Goal: Task Accomplishment & Management: Use online tool/utility

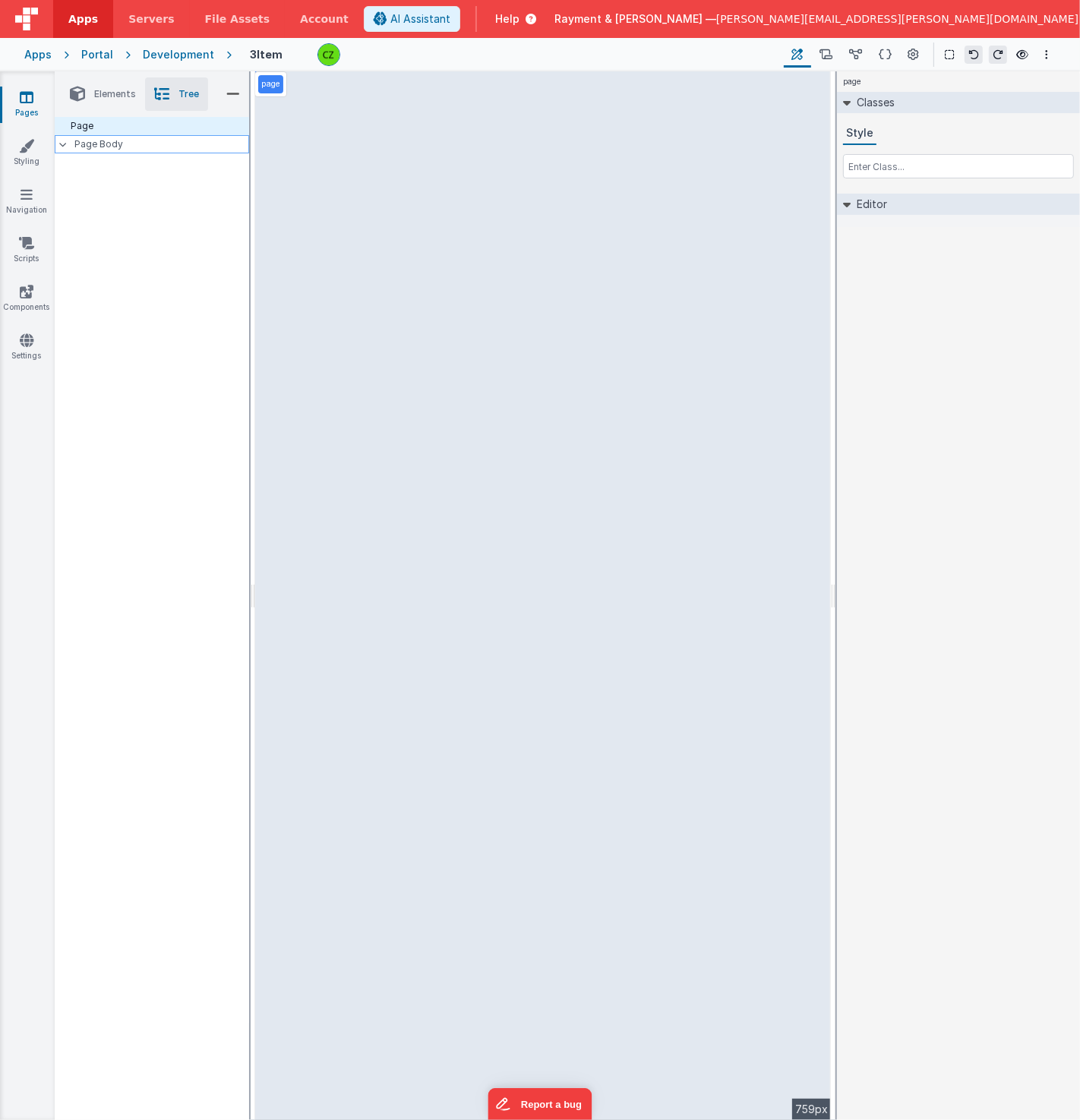
click at [66, 145] on icon at bounding box center [63, 144] width 8 height 5
click at [66, 145] on div at bounding box center [67, 144] width 15 height 12
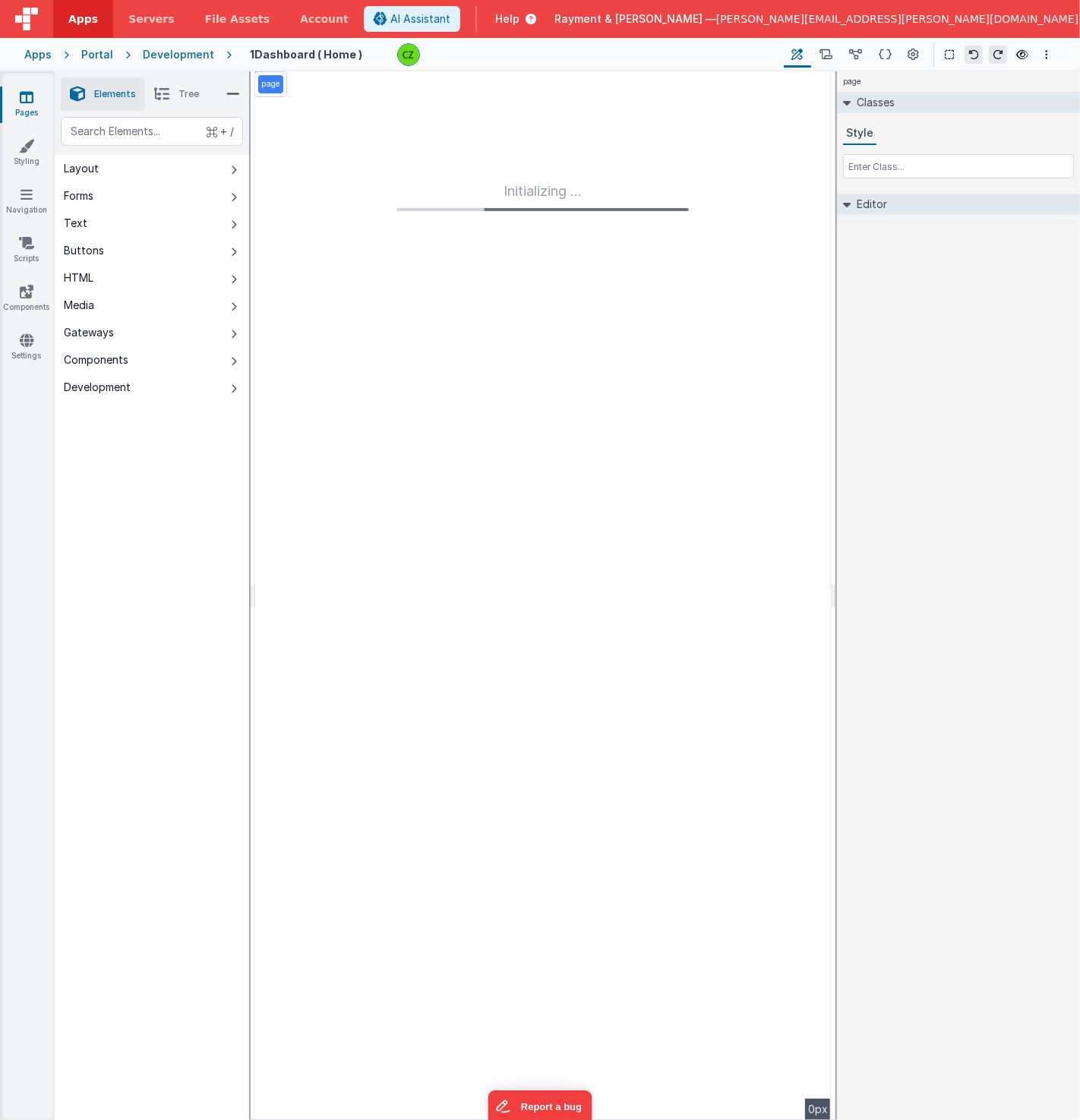
click at [414, 17] on header "Apps Servers File Assets Account Some FUTURE Slot AI Assistant Help [PERSON_NAM…" at bounding box center [540, 19] width 1080 height 38
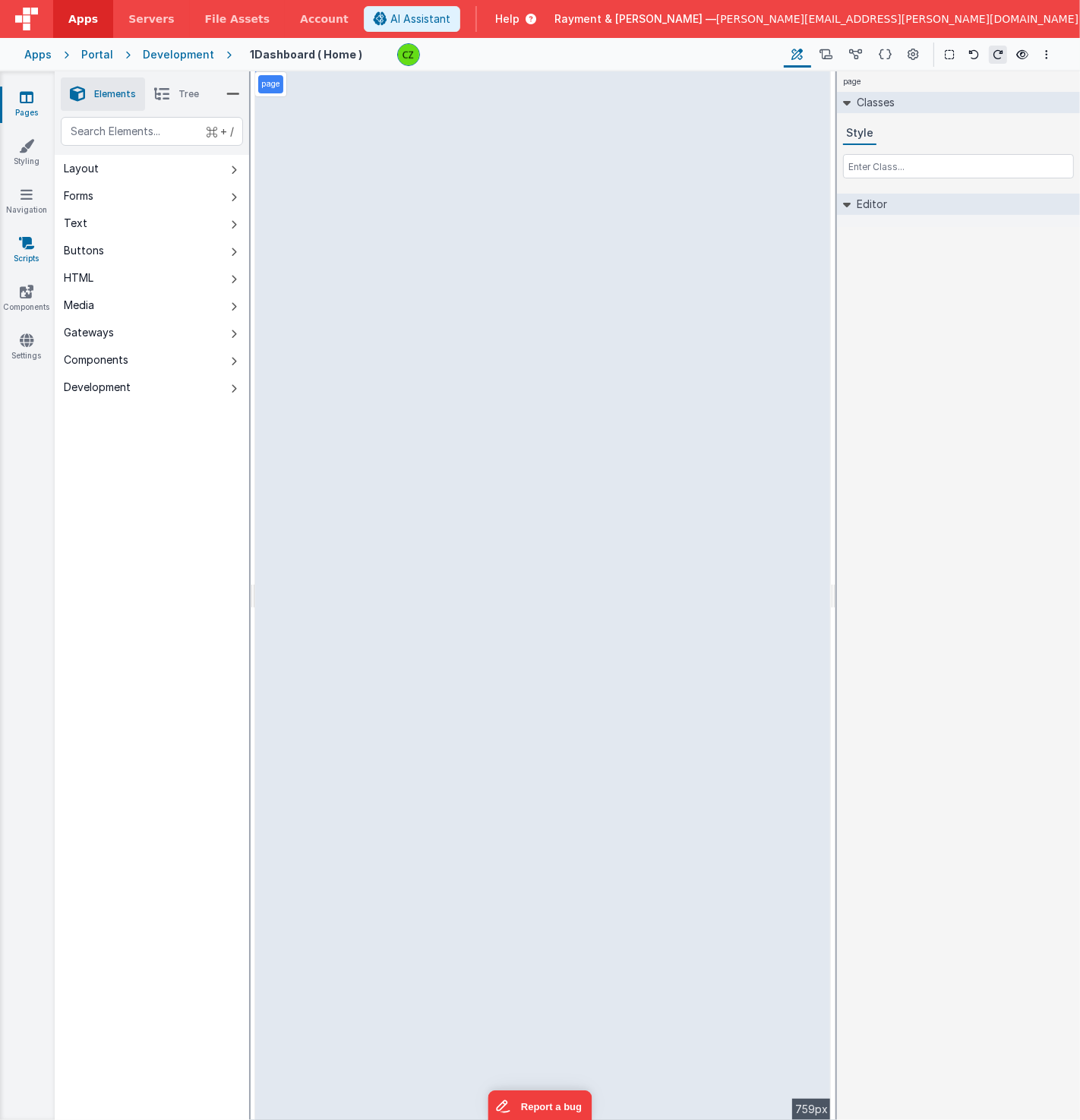
click at [23, 241] on icon at bounding box center [26, 242] width 15 height 15
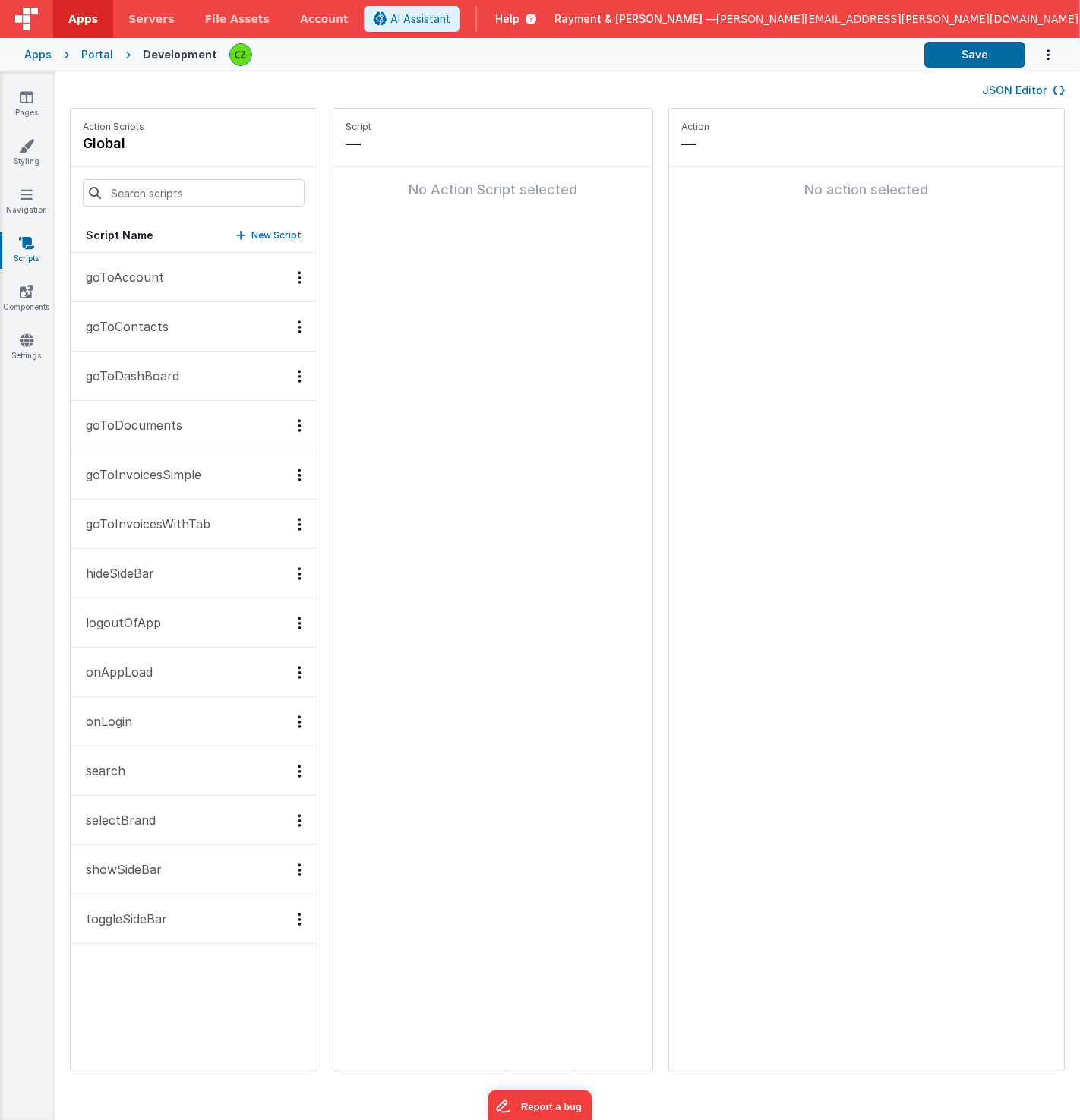
click at [139, 717] on button "onLogin" at bounding box center [193, 722] width 246 height 49
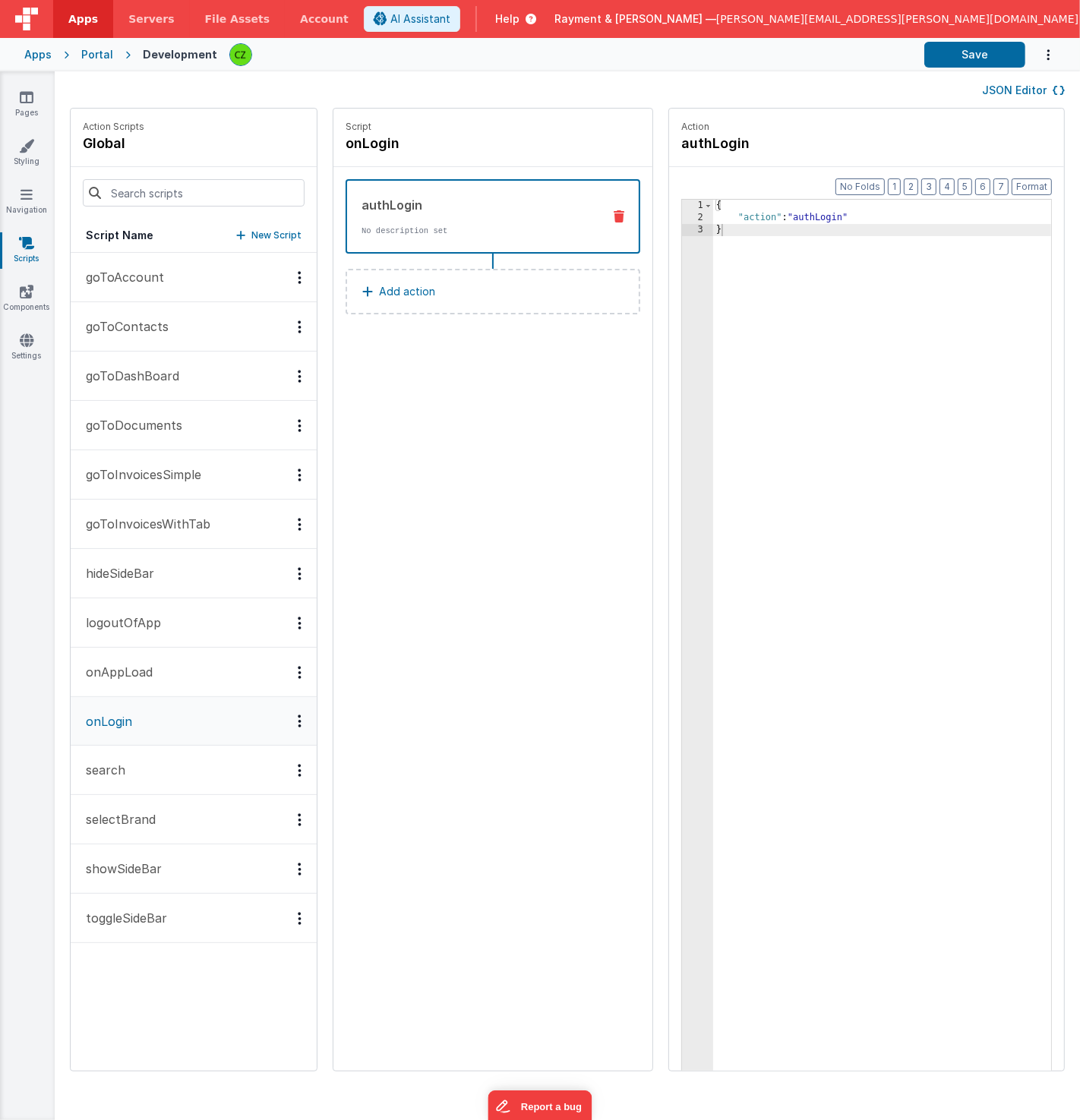
click at [136, 773] on button "search" at bounding box center [193, 771] width 246 height 49
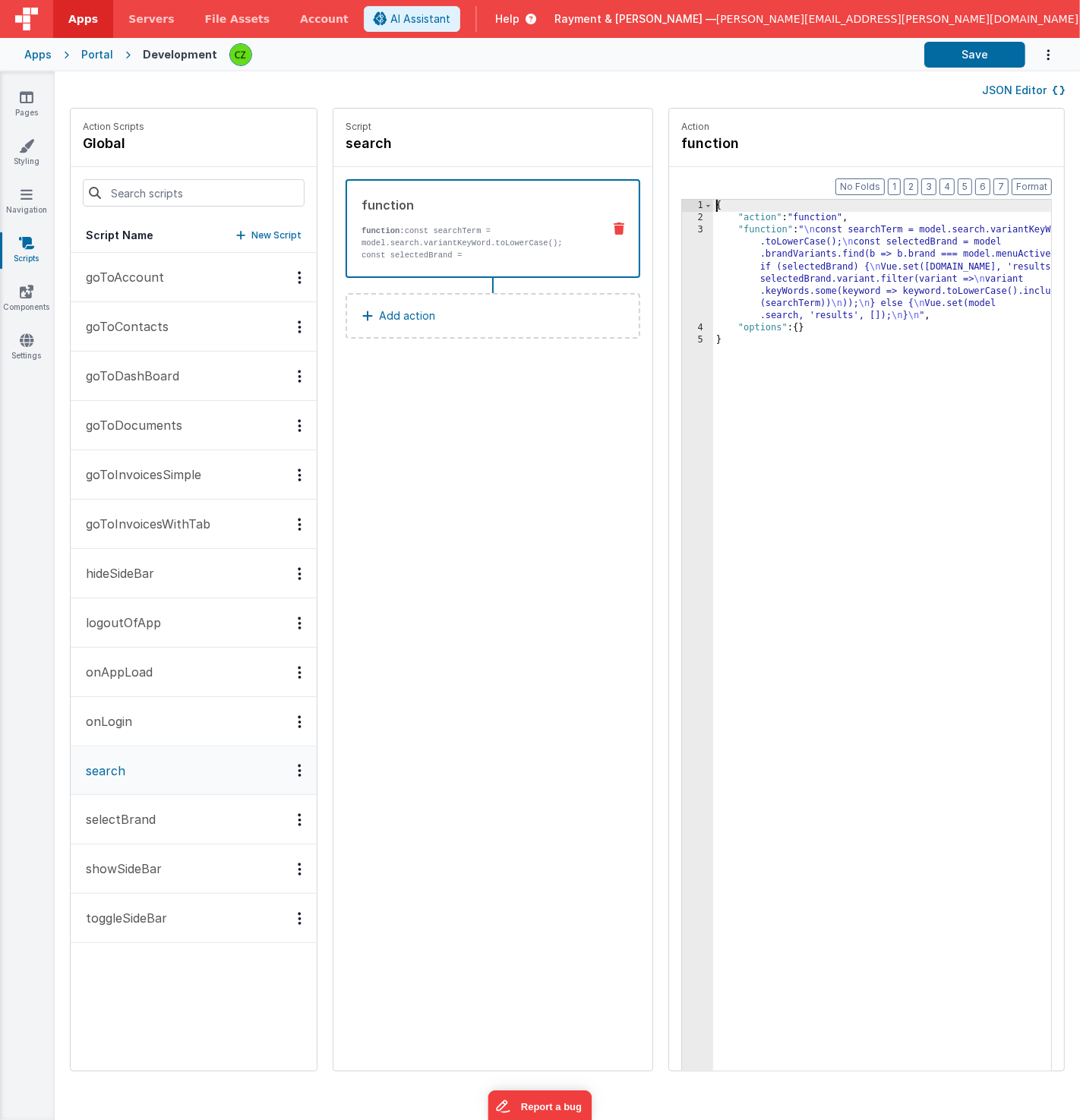
click at [681, 231] on div "3" at bounding box center [696, 272] width 31 height 98
click at [681, 230] on div "3" at bounding box center [696, 272] width 31 height 98
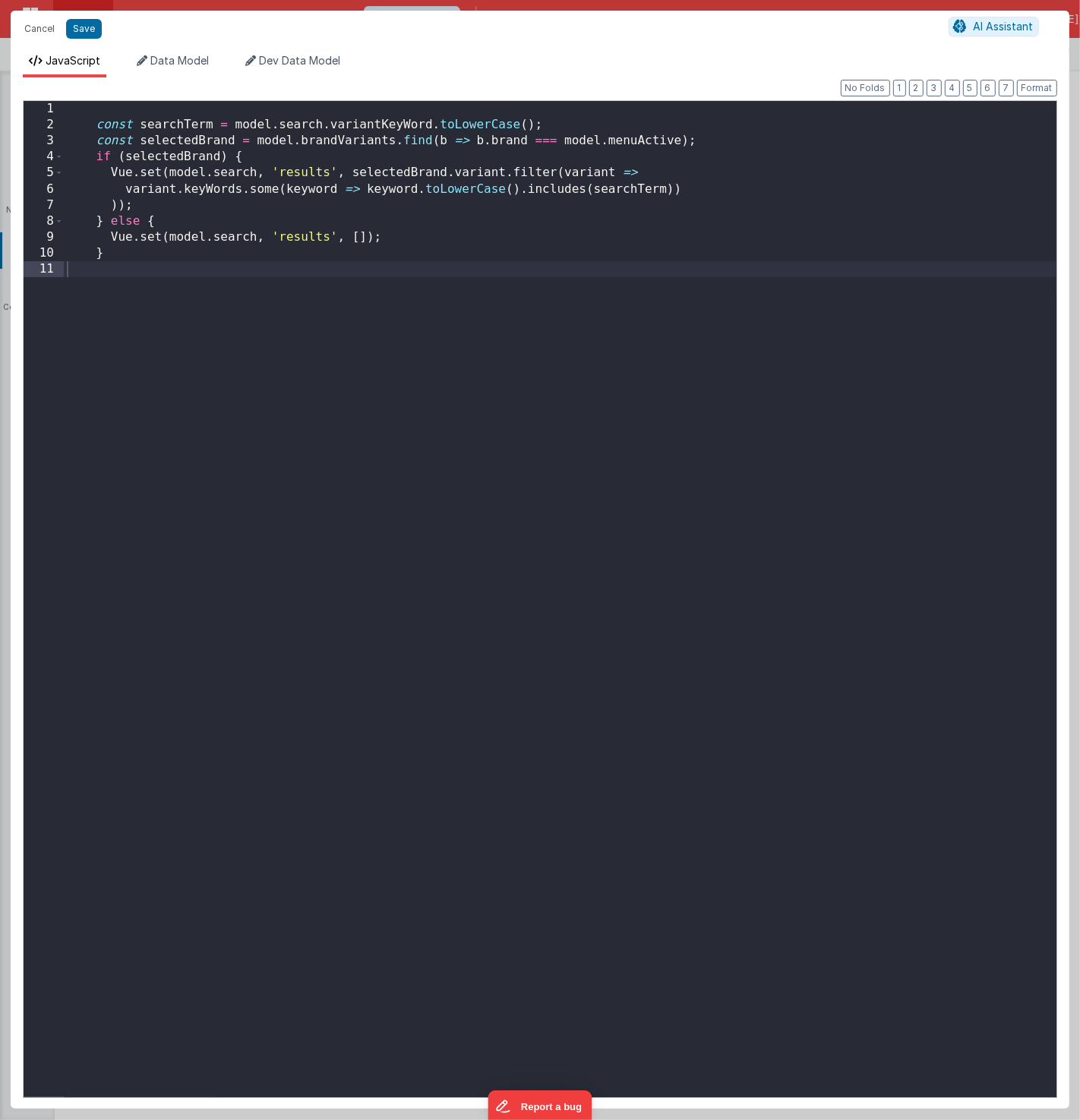
click at [532, 331] on div "const searchTerm = model . search . variantKeyWord . toLowerCase ( ) ; const se…" at bounding box center [559, 619] width 992 height 1037
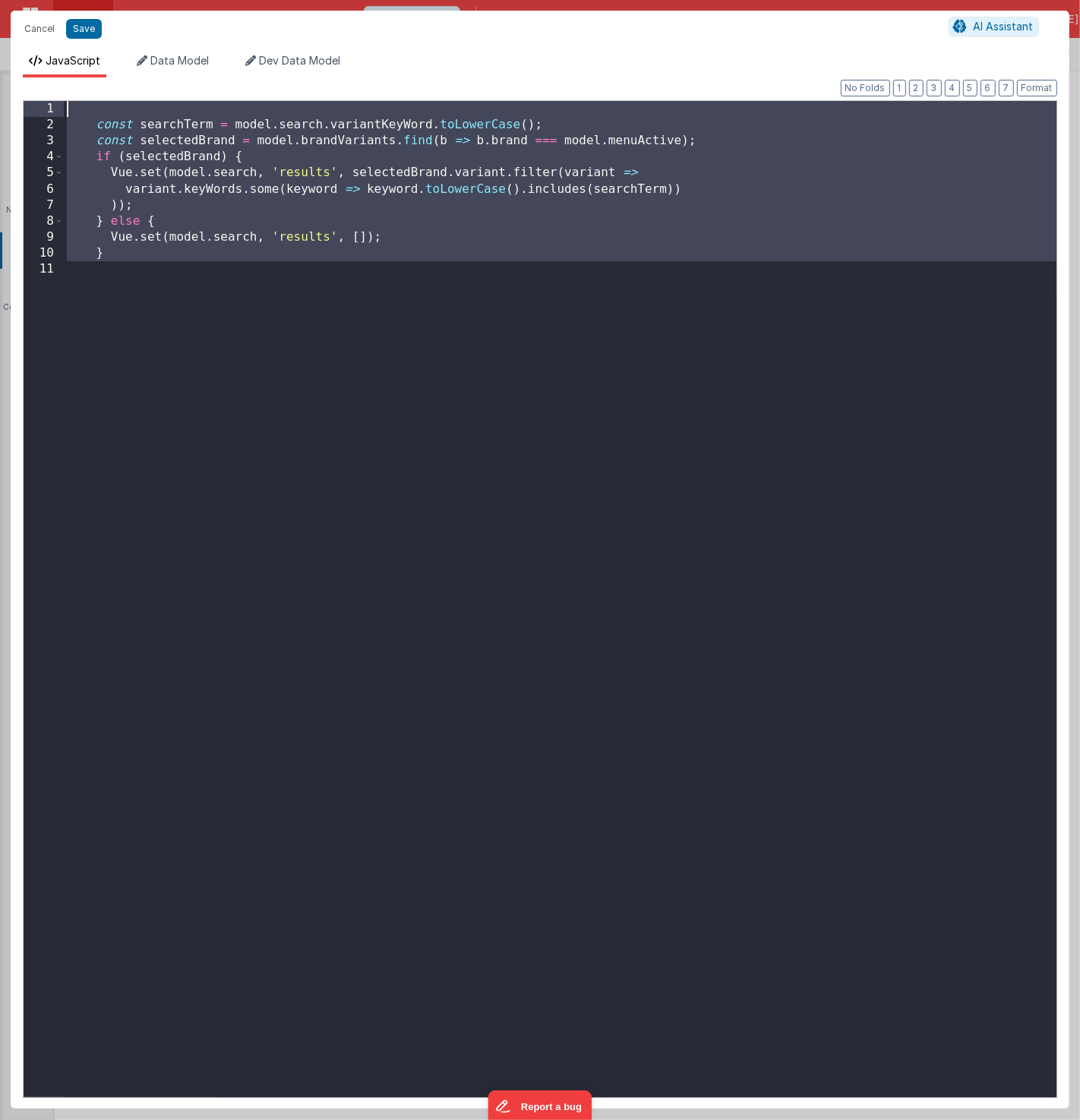
drag, startPoint x: 532, startPoint y: 331, endPoint x: -408, endPoint y: -95, distance: 1032.0
click at [0, 0] on html "Cancel Save AI Assistant JavaScript Data Model Dev Data Model Format 7 6 5 4 3 …" at bounding box center [540, 560] width 1080 height 1120
click at [250, 243] on div "const searchTerm = model . search . variantKeyWord . toLowerCase ( ) ; const se…" at bounding box center [559, 619] width 992 height 1037
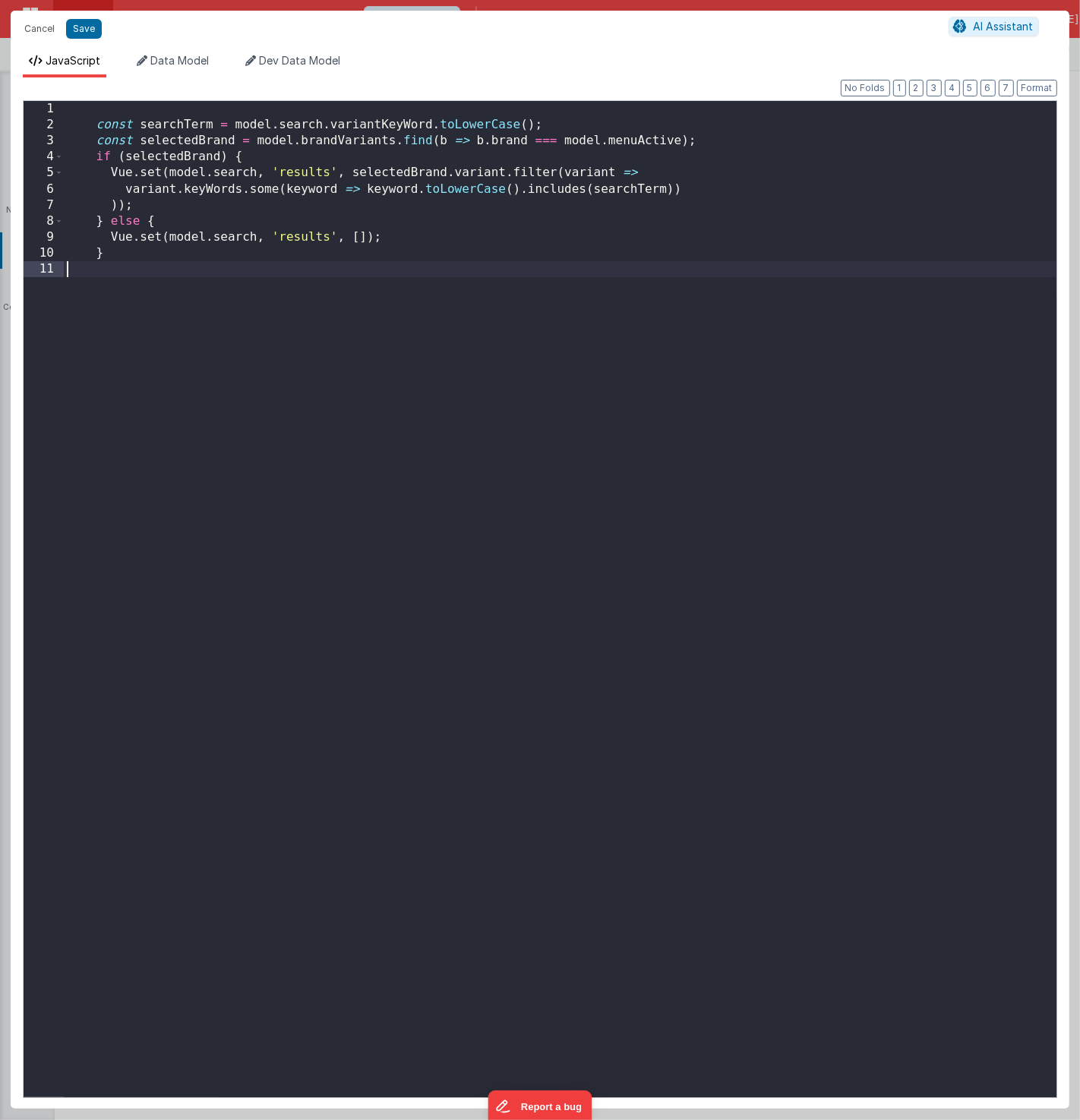
click at [194, 268] on div "const searchTerm = model . search . variantKeyWord . toLowerCase ( ) ; const se…" at bounding box center [559, 619] width 992 height 1037
click at [41, 28] on button "Cancel" at bounding box center [40, 28] width 45 height 21
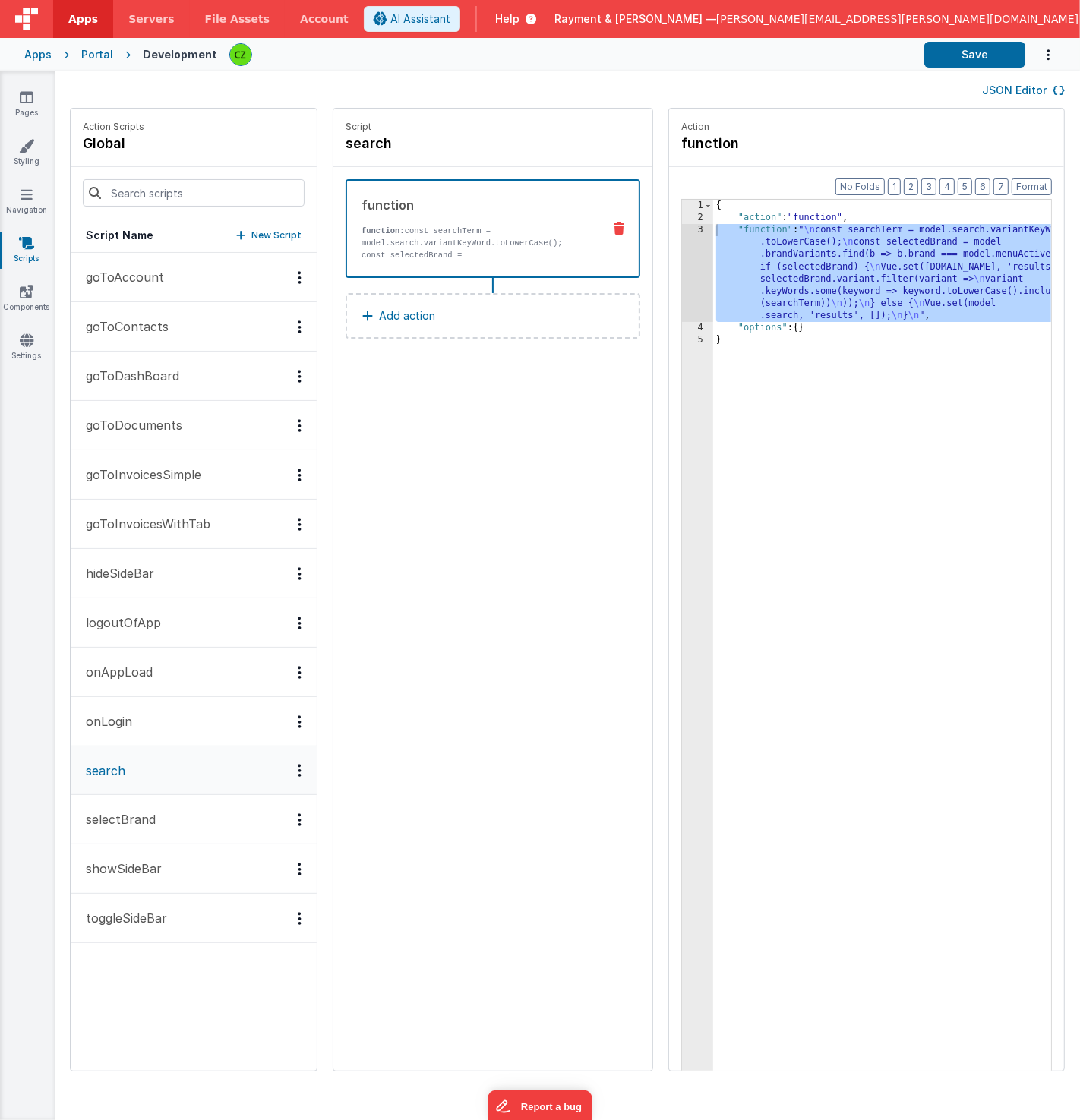
click at [802, 390] on div "{ "action" : "function" , "function" : " \n const searchTerm = model.search.var…" at bounding box center [905, 672] width 384 height 944
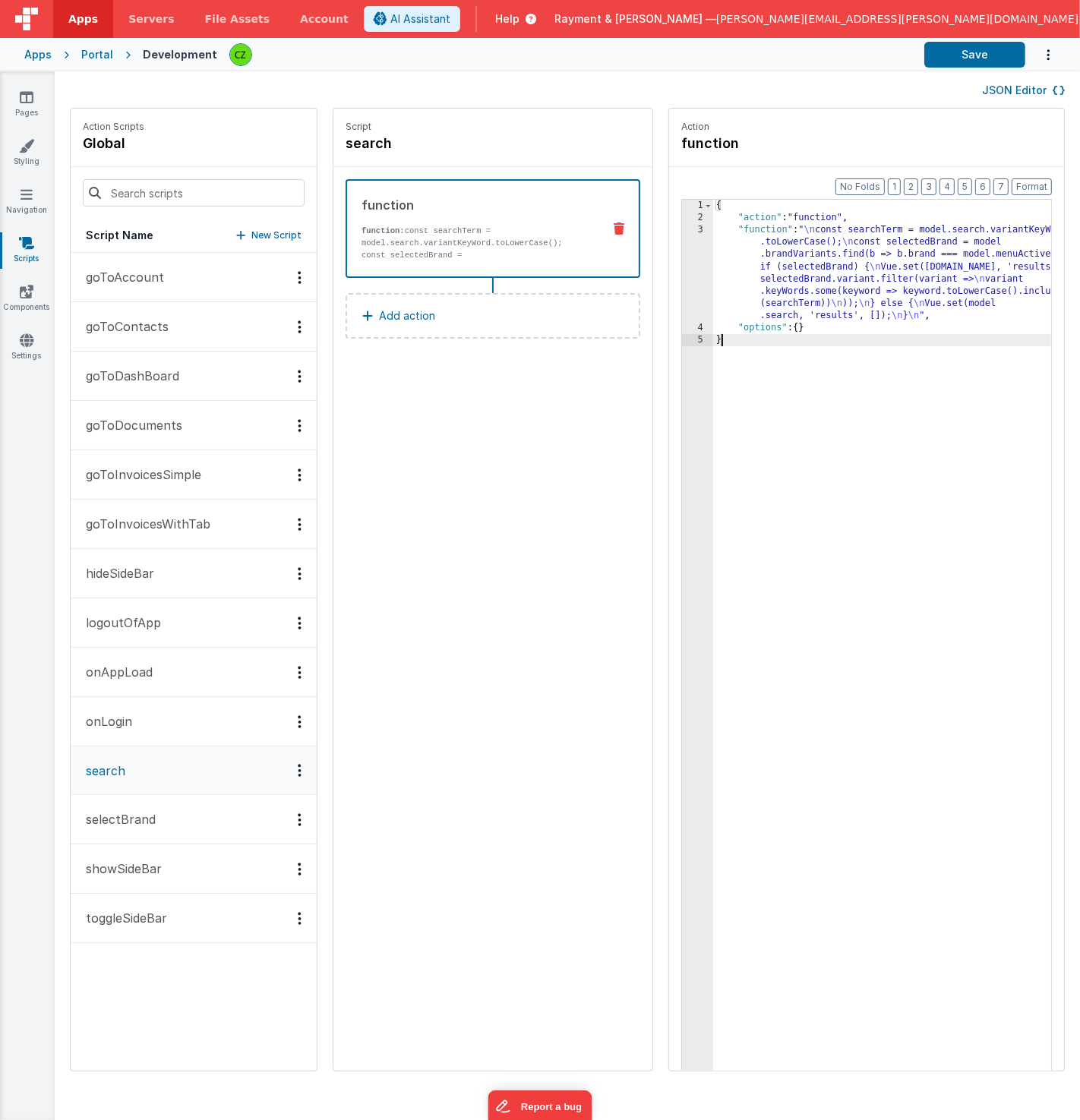
click at [713, 226] on div "{ "action" : "function" , "function" : " \n const searchTerm = model.search.var…" at bounding box center [905, 672] width 384 height 944
click at [681, 280] on div "3" at bounding box center [696, 272] width 31 height 98
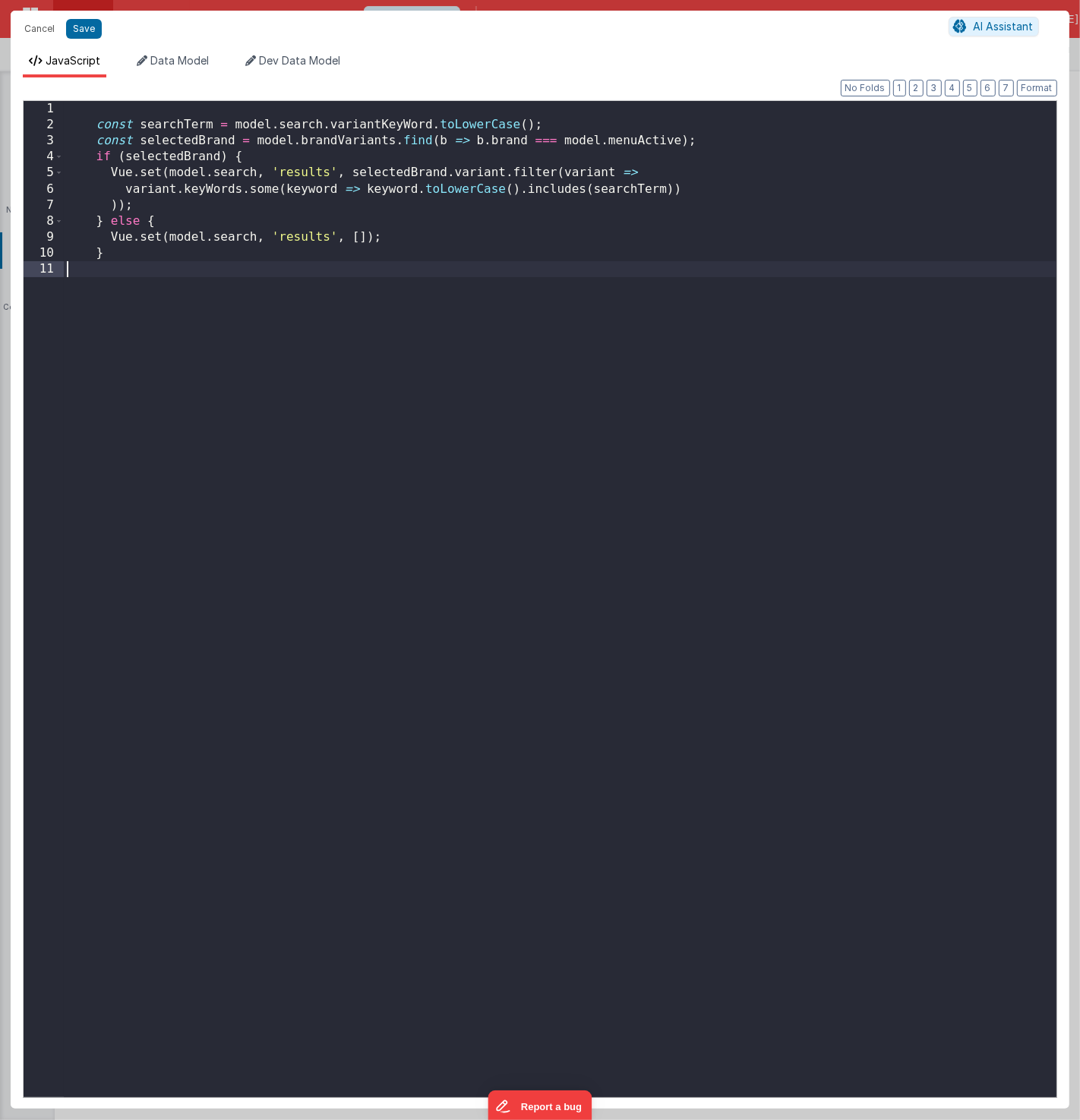
click at [657, 280] on div "const searchTerm = model . search . variantKeyWord . toLowerCase ( ) ; const se…" at bounding box center [559, 615] width 992 height 1029
